Goal: Transaction & Acquisition: Purchase product/service

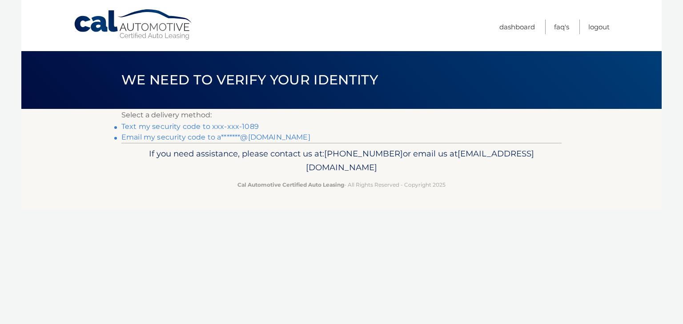
click at [228, 128] on link "Text my security code to xxx-xxx-1089" at bounding box center [189, 126] width 137 height 8
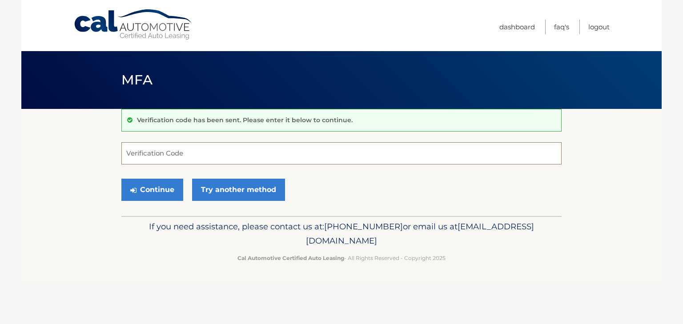
click at [236, 160] on input "Verification Code" at bounding box center [341, 153] width 440 height 22
type input "584614"
click at [158, 184] on button "Continue" at bounding box center [152, 190] width 62 height 22
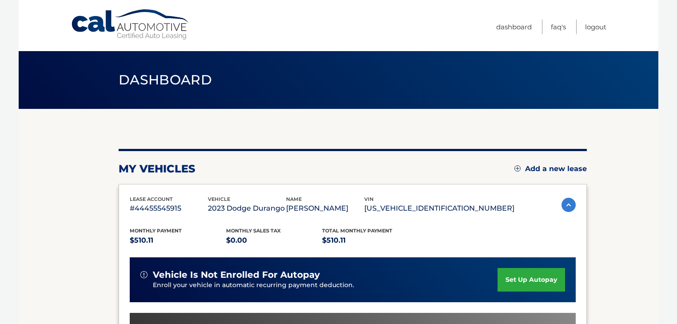
click at [532, 270] on link "set up autopay" at bounding box center [532, 280] width 68 height 24
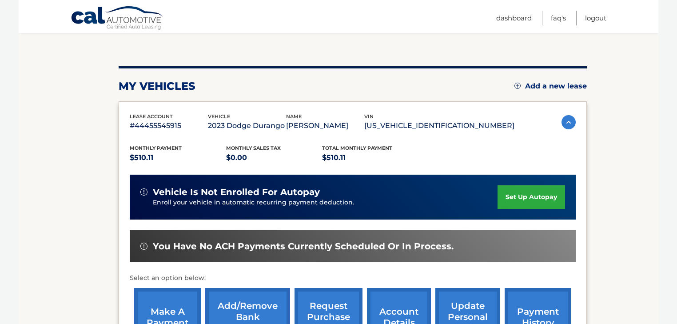
scroll to position [178, 0]
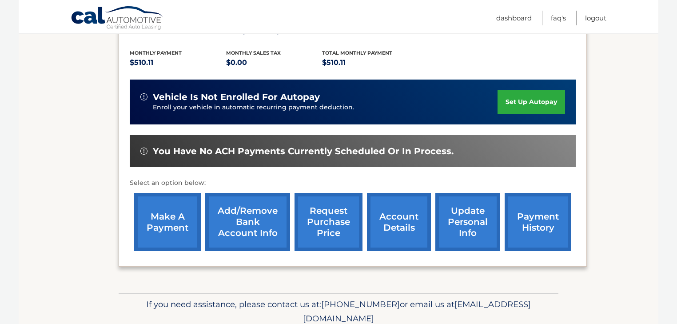
click at [156, 231] on link "make a payment" at bounding box center [167, 222] width 67 height 58
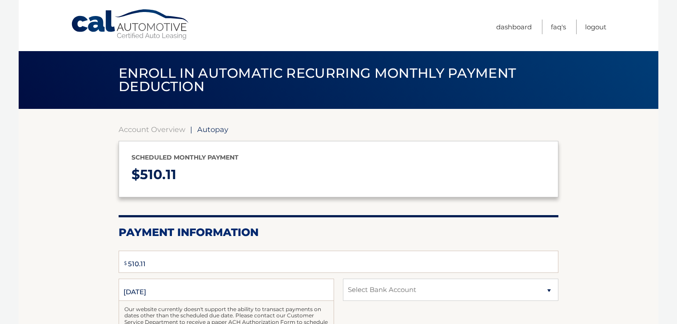
select select "ZmJmMGM0ZTEtODkwZi00M2YyLTgwYmEtYTU3MTEwZTZmYzI0"
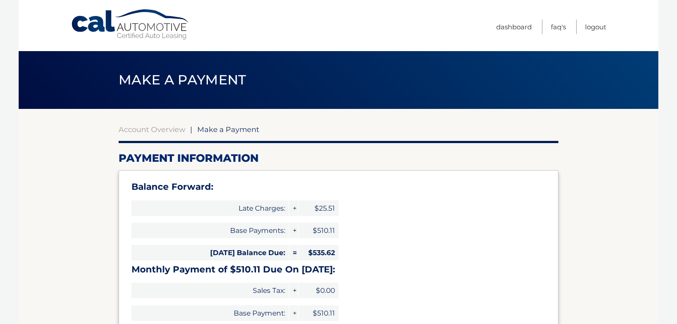
select select "ZmJmMGM0ZTEtODkwZi00M2YyLTgwYmEtYTU3MTEwZTZmYzI0"
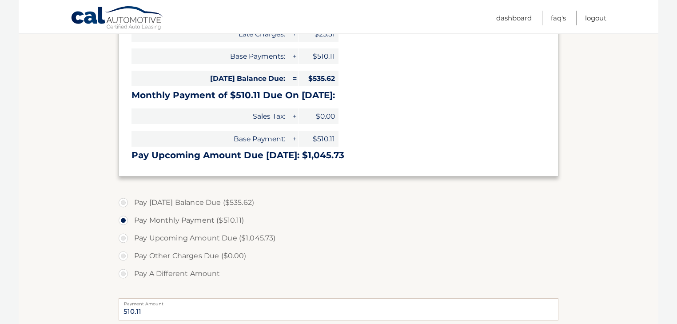
scroll to position [178, 0]
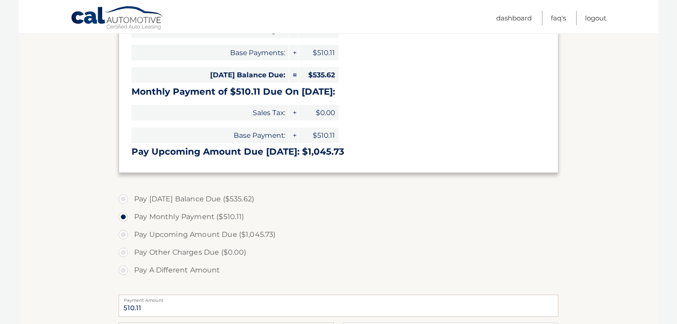
click at [127, 200] on label "Pay Today's Balance Due ($535.62)" at bounding box center [339, 199] width 440 height 18
click at [127, 200] on input "Pay Today's Balance Due ($535.62)" at bounding box center [126, 197] width 9 height 14
radio input "true"
type input "535.62"
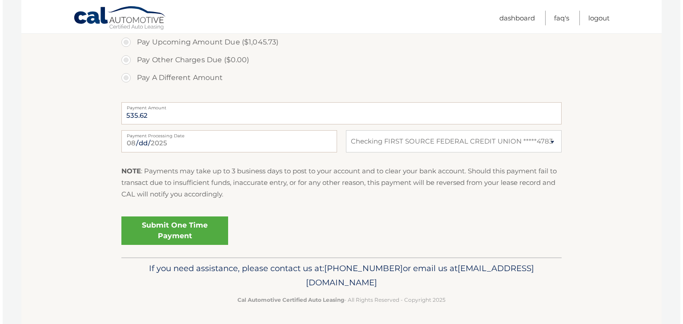
scroll to position [371, 0]
click at [197, 231] on link "Submit One Time Payment" at bounding box center [172, 230] width 107 height 28
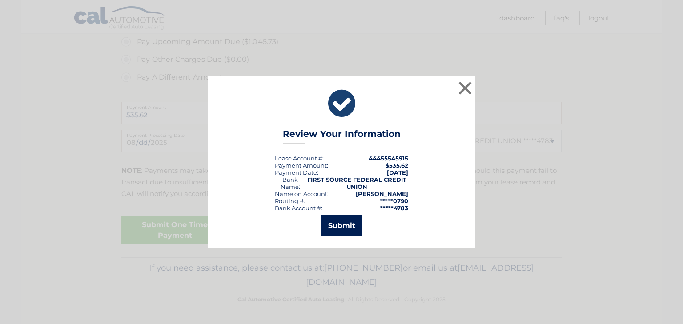
click at [350, 226] on button "Submit" at bounding box center [341, 225] width 41 height 21
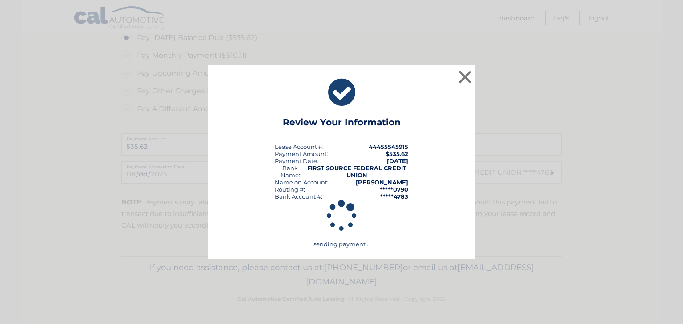
scroll to position [339, 0]
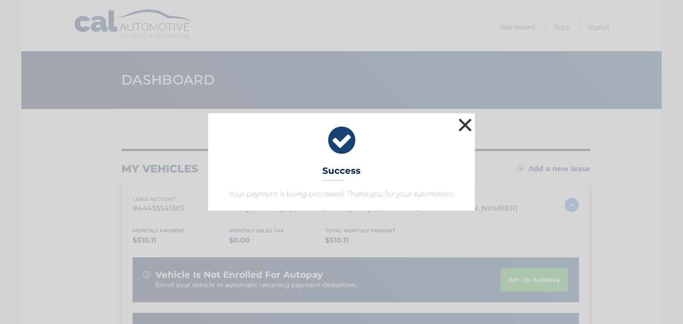
click at [462, 133] on button "×" at bounding box center [465, 125] width 18 height 18
